Goal: Task Accomplishment & Management: Use online tool/utility

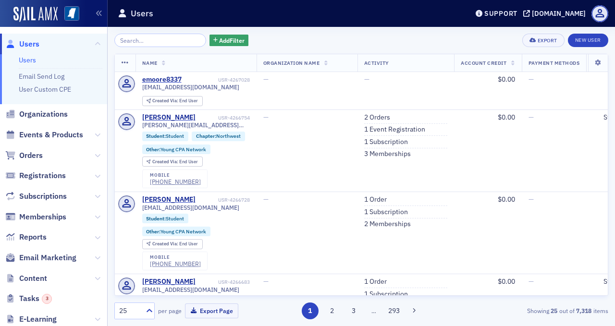
click at [225, 38] on span "Add Filter" at bounding box center [231, 40] width 25 height 9
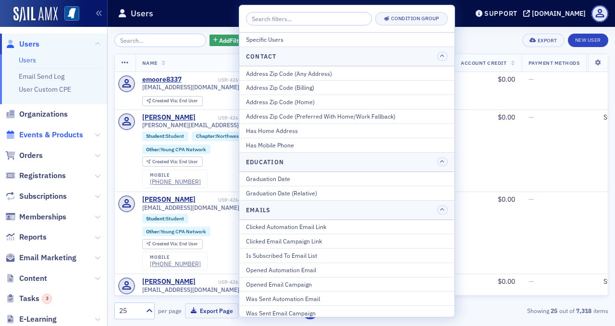
click at [54, 133] on span "Events & Products" at bounding box center [51, 135] width 64 height 11
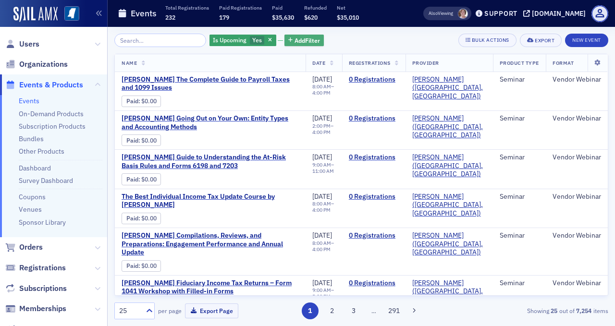
click at [295, 38] on span "Add Filter" at bounding box center [307, 40] width 25 height 9
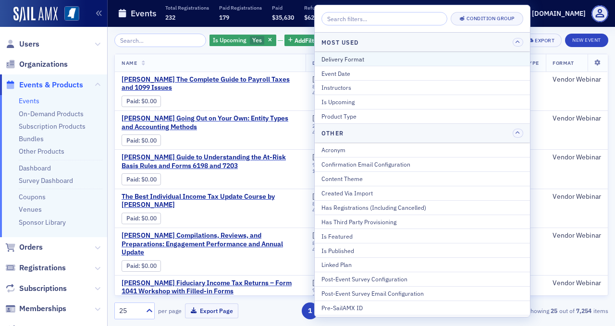
click at [331, 56] on div "Delivery Format" at bounding box center [423, 59] width 202 height 9
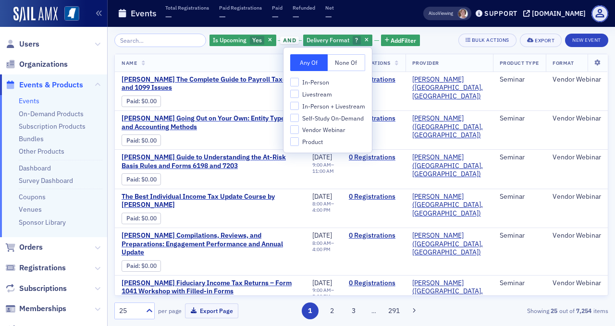
click at [327, 104] on span "In-Person + Livestream" at bounding box center [333, 106] width 63 height 8
click at [299, 104] on input "In-Person + Livestream" at bounding box center [294, 106] width 9 height 9
checkbox input "true"
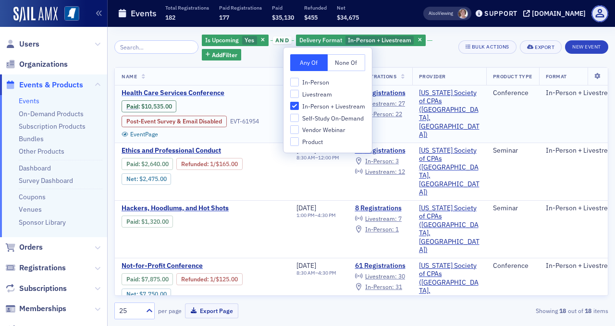
click at [205, 91] on span "Health Care Services Conference" at bounding box center [203, 93] width 162 height 9
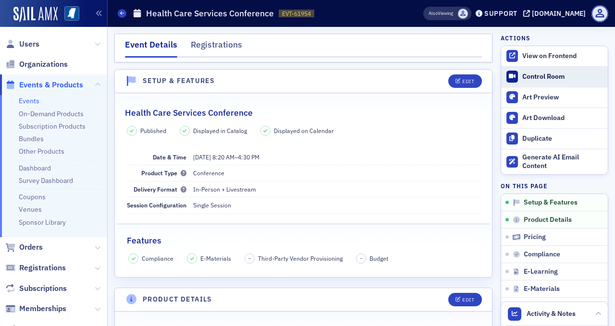
click at [528, 75] on div "Control Room" at bounding box center [563, 77] width 81 height 9
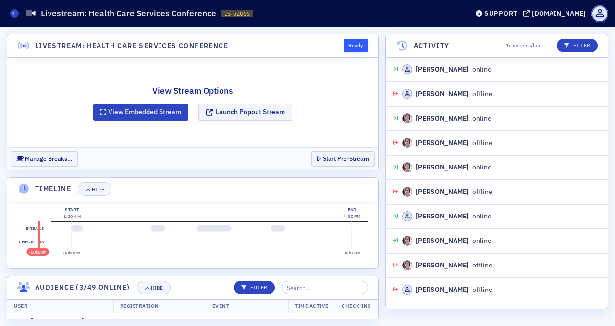
scroll to position [165, 0]
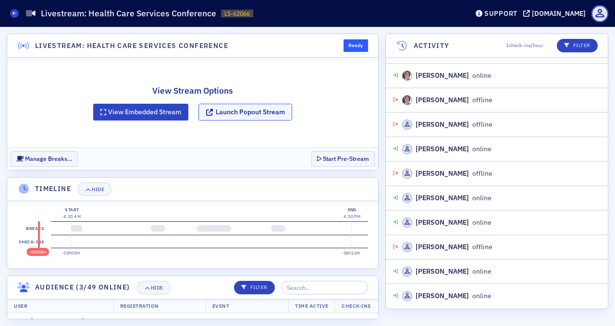
click at [252, 115] on button "Launch Popout Stream" at bounding box center [246, 112] width 94 height 17
